Goal: Find contact information: Find contact information

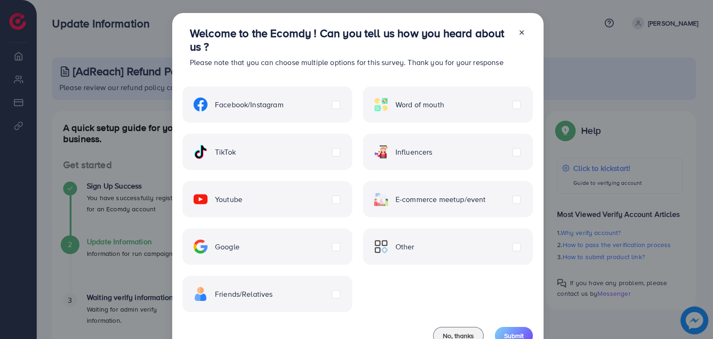
click at [518, 35] on icon at bounding box center [521, 32] width 7 height 7
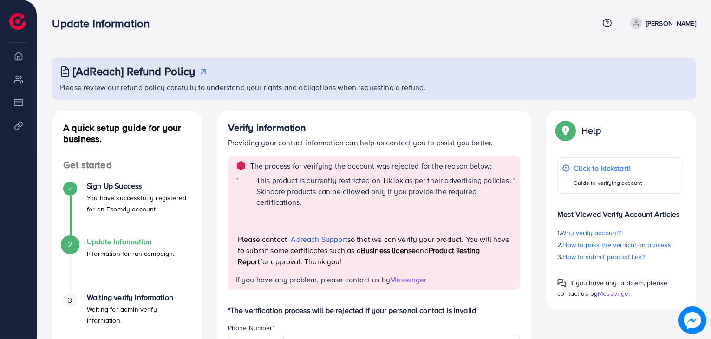
click at [328, 240] on link "Adreach Support" at bounding box center [319, 239] width 56 height 10
